Goal: Information Seeking & Learning: Learn about a topic

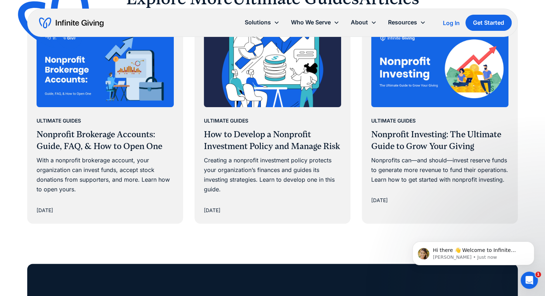
scroll to position [2905, 0]
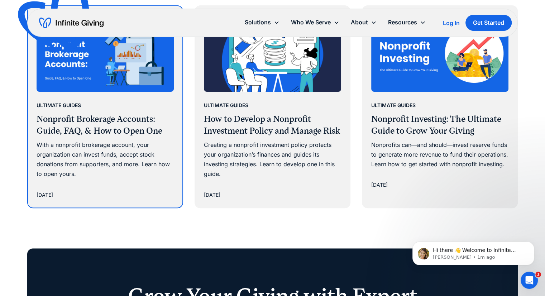
click at [71, 137] on h3 "Nonprofit Brokerage Accounts: Guide, FAQ, & How to Open One" at bounding box center [105, 125] width 137 height 24
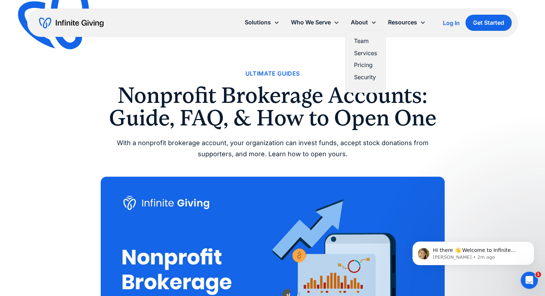
click at [365, 65] on link "Pricing" at bounding box center [365, 65] width 23 height 10
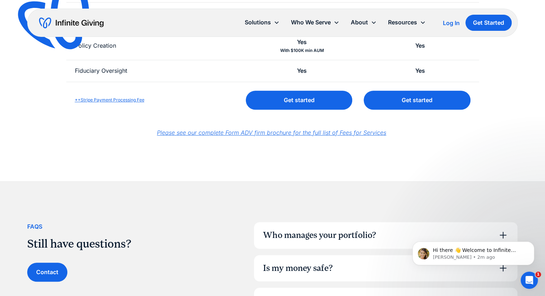
scroll to position [123, 0]
